Goal: Browse casually

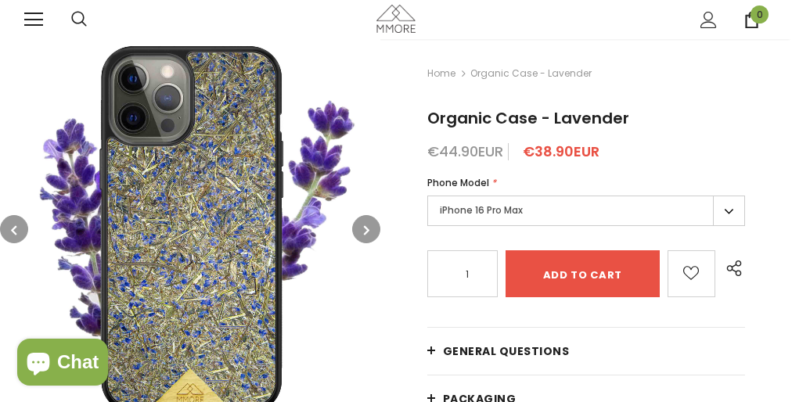
click at [396, 20] on img at bounding box center [395, 18] width 39 height 27
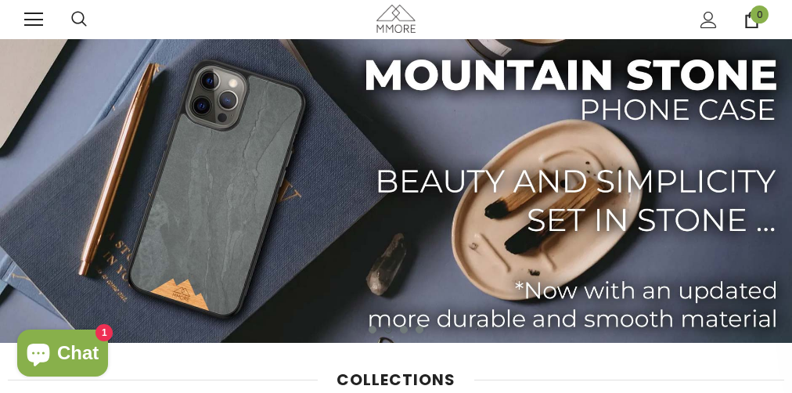
click at [396, 221] on img at bounding box center [396, 191] width 792 height 304
click at [396, 20] on img at bounding box center [395, 18] width 39 height 27
